Goal: Transaction & Acquisition: Purchase product/service

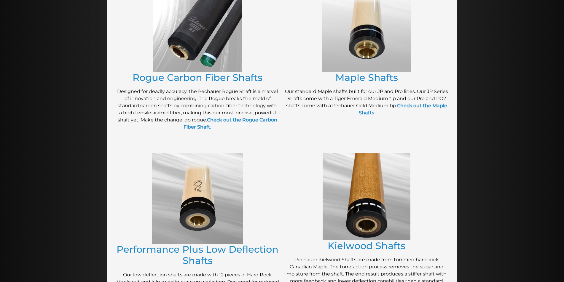
scroll to position [137, 0]
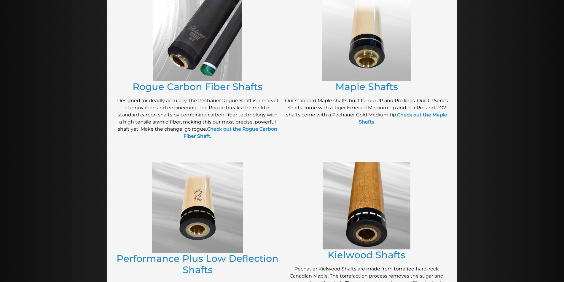
click at [202, 63] on img at bounding box center [197, 37] width 89 height 88
click at [200, 84] on link "Rogue Carbon Fiber Shafts" at bounding box center [197, 87] width 130 height 12
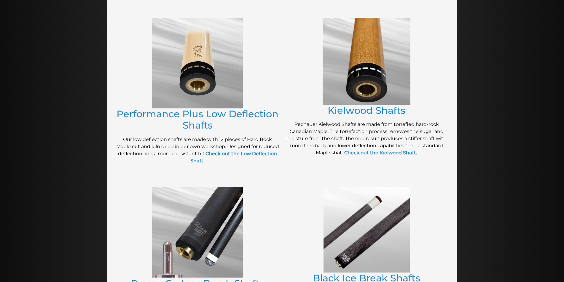
scroll to position [316, 0]
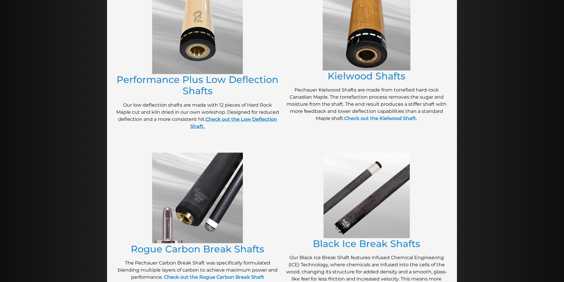
click at [224, 121] on strong "Check out the Low Deflection Shaft." at bounding box center [233, 122] width 87 height 13
click at [358, 70] on link "Kielwood Shafts" at bounding box center [366, 76] width 78 height 12
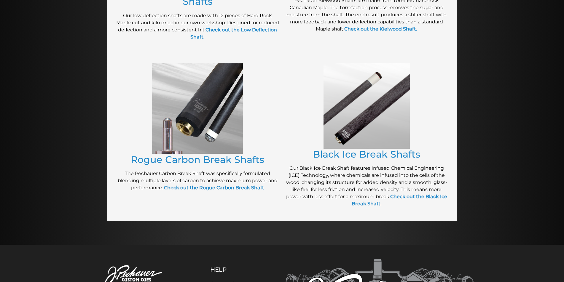
scroll to position [406, 0]
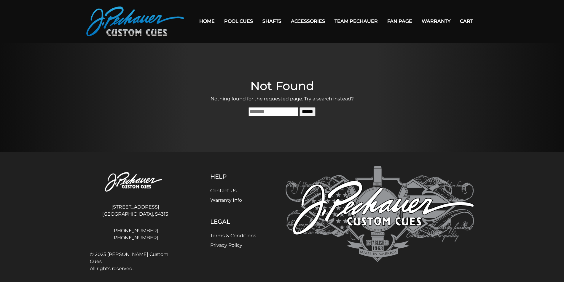
scroll to position [20, 0]
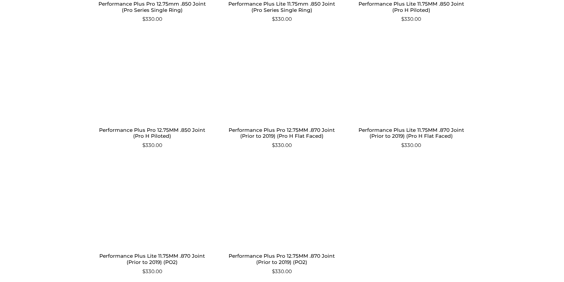
scroll to position [561, 0]
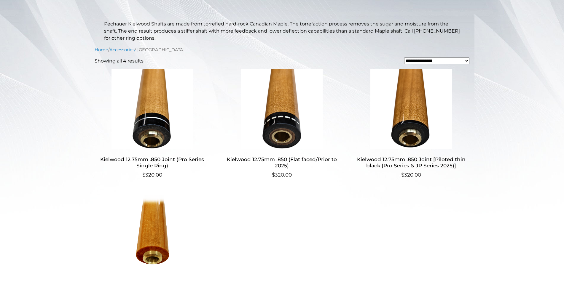
scroll to position [141, 0]
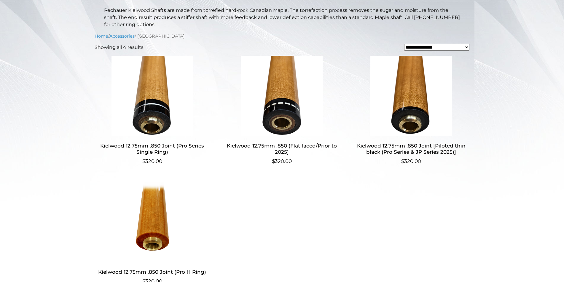
click at [141, 102] on img at bounding box center [152, 96] width 115 height 80
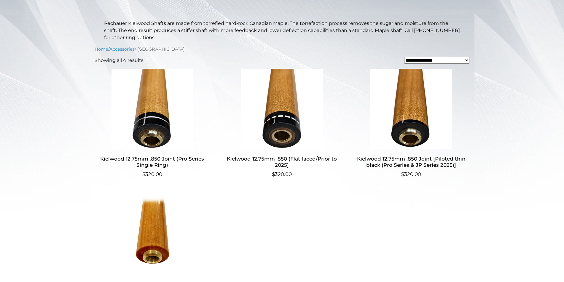
scroll to position [122, 0]
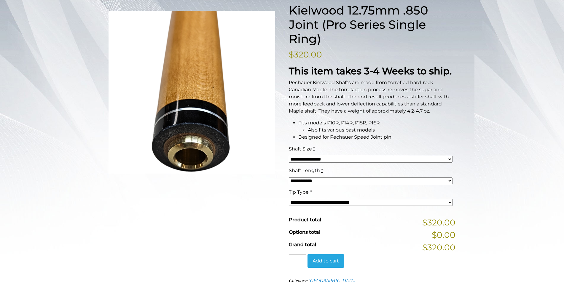
scroll to position [86, 0]
